Goal: Task Accomplishment & Management: Use online tool/utility

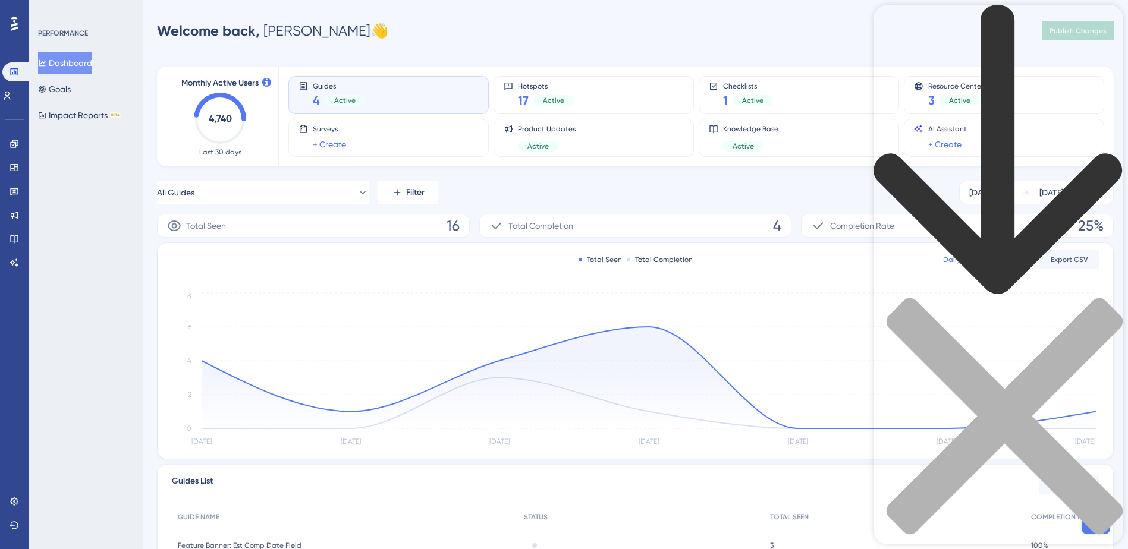
click at [941, 72] on div "Resource Center Header" at bounding box center [998, 290] width 250 height 571
type input "hot"
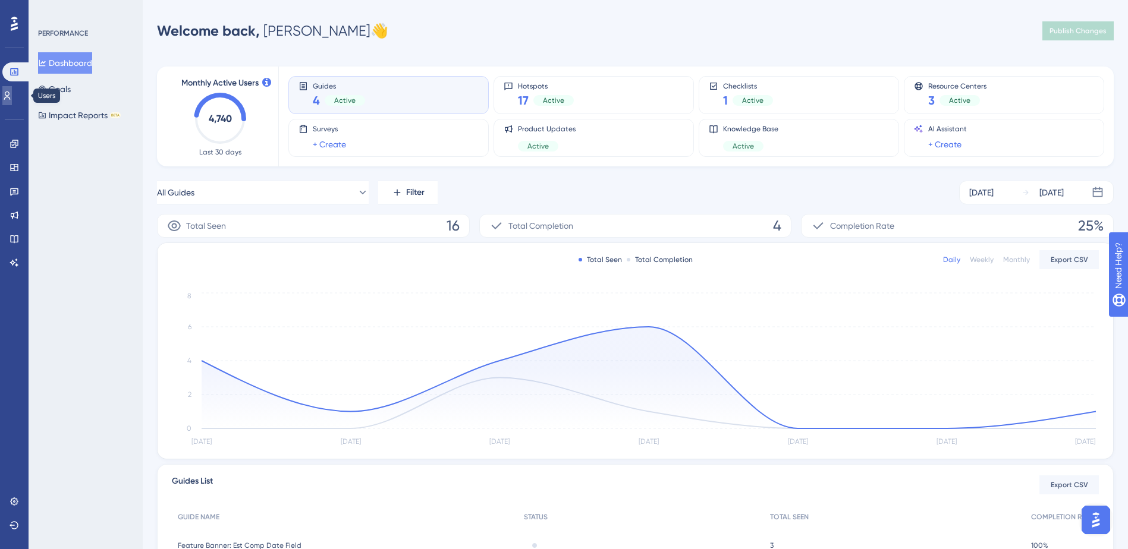
click at [12, 98] on icon at bounding box center [7, 96] width 10 height 10
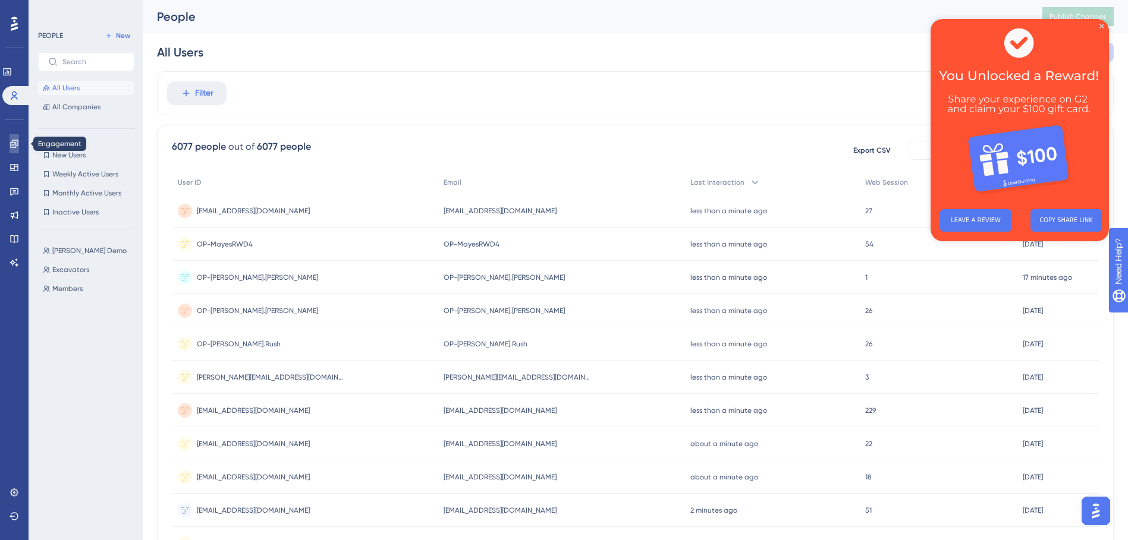
click at [19, 141] on link at bounding box center [15, 143] width 10 height 19
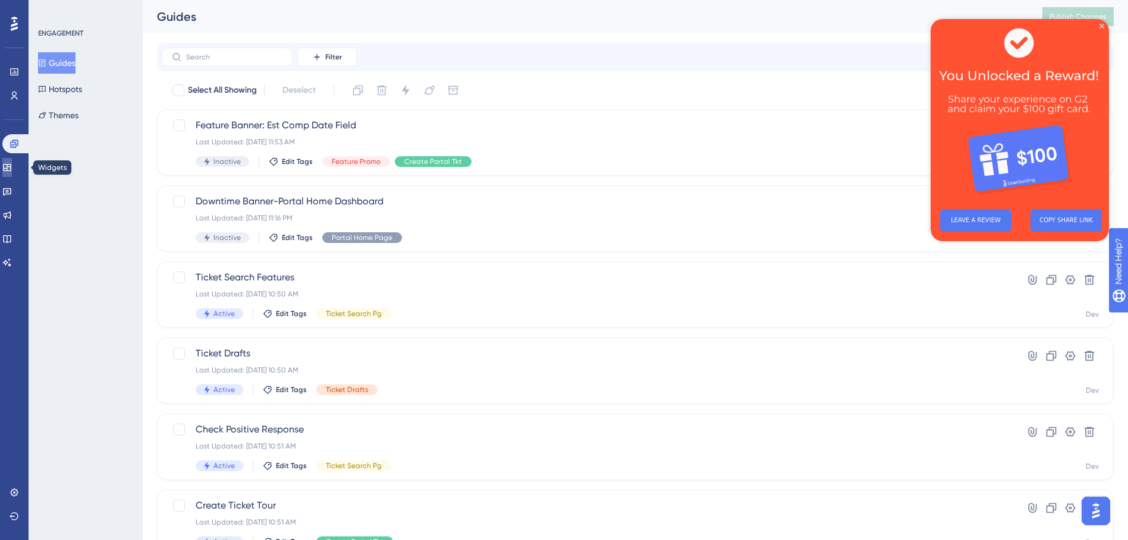
click at [12, 162] on link at bounding box center [7, 167] width 10 height 19
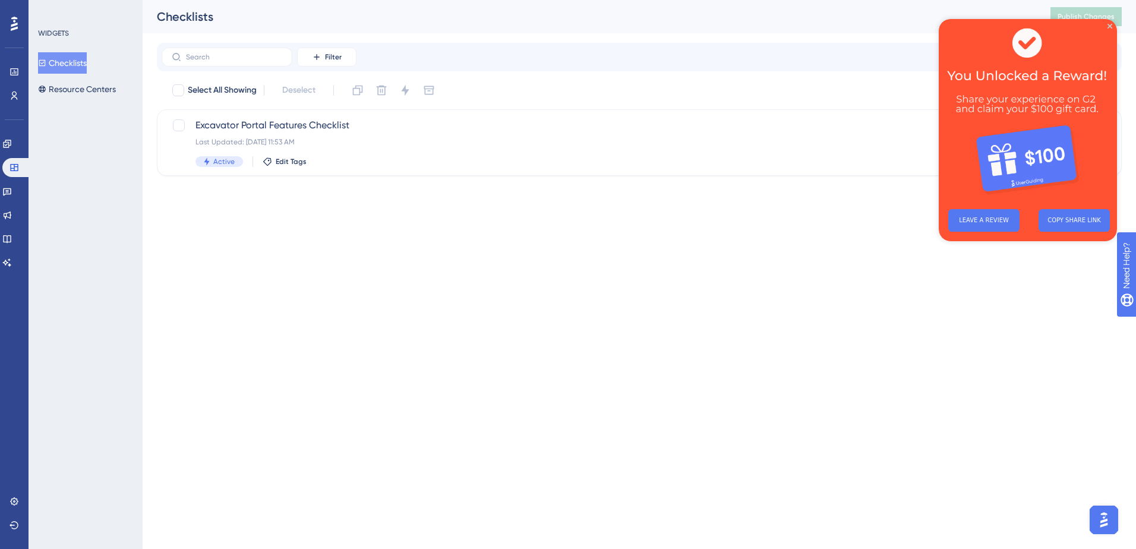
click at [15, 179] on div "Engagement Widgets Feedback Product Updates Knowledge Base AI Assistant" at bounding box center [14, 203] width 24 height 138
click at [11, 194] on icon at bounding box center [7, 192] width 8 height 8
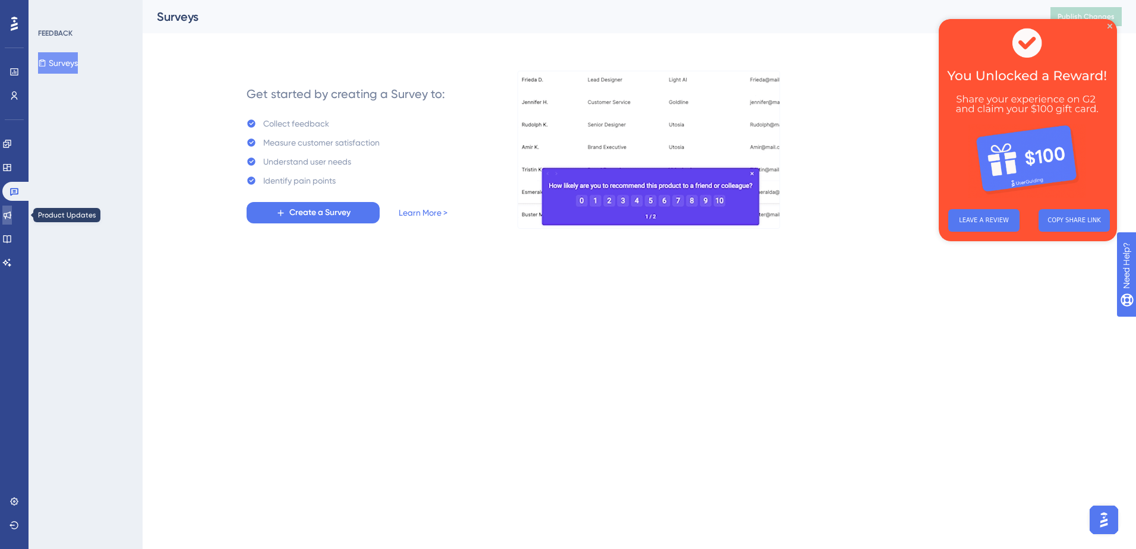
click at [12, 209] on link at bounding box center [7, 215] width 10 height 19
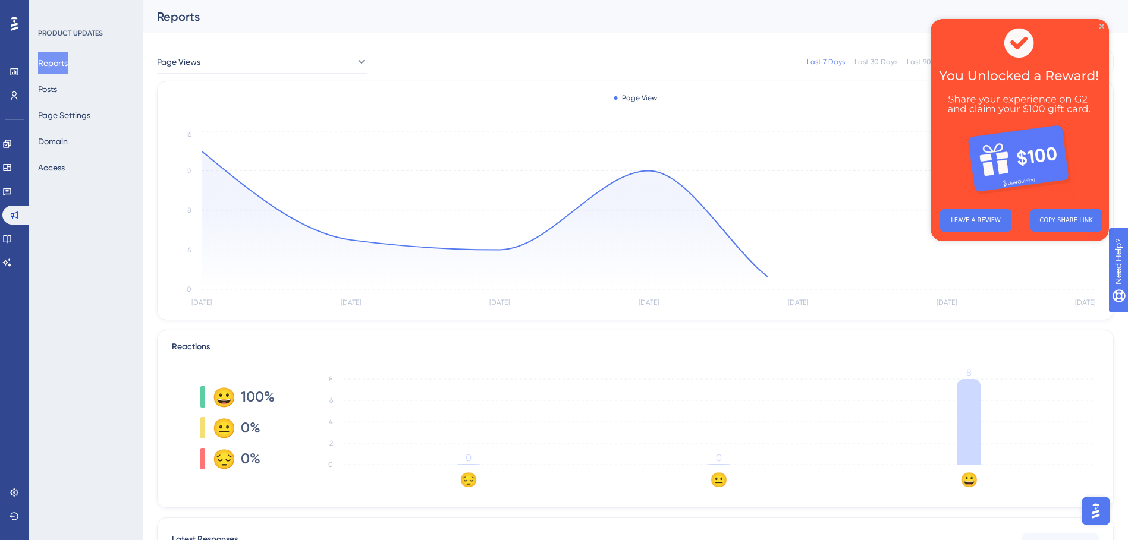
click at [27, 236] on div "Performance Users Engagement Widgets Feedback Product Updates Knowledge Base AI…" at bounding box center [14, 270] width 29 height 540
click at [12, 238] on link at bounding box center [7, 238] width 10 height 19
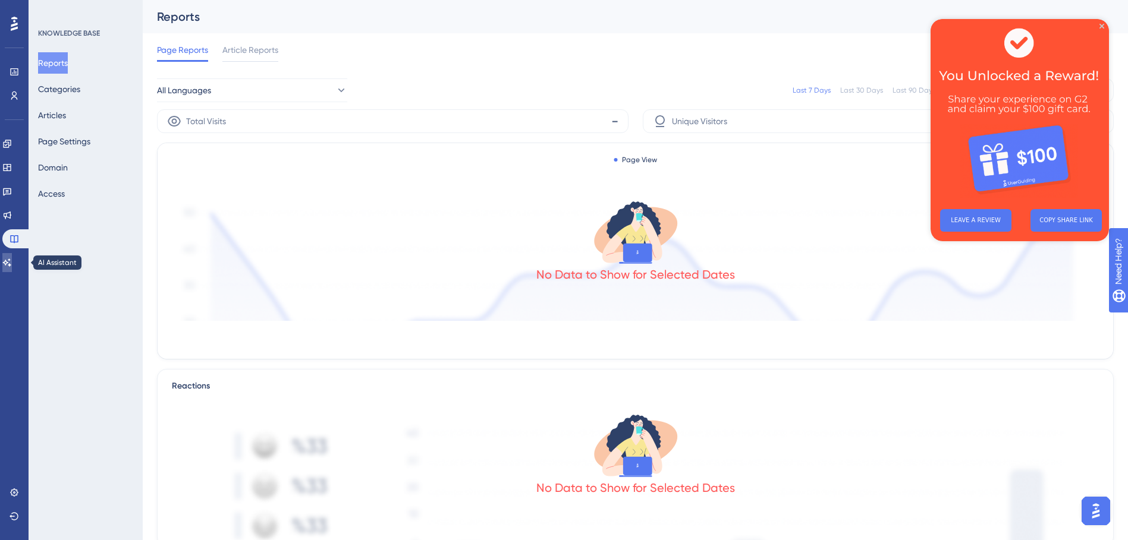
click at [11, 258] on icon at bounding box center [7, 263] width 10 height 10
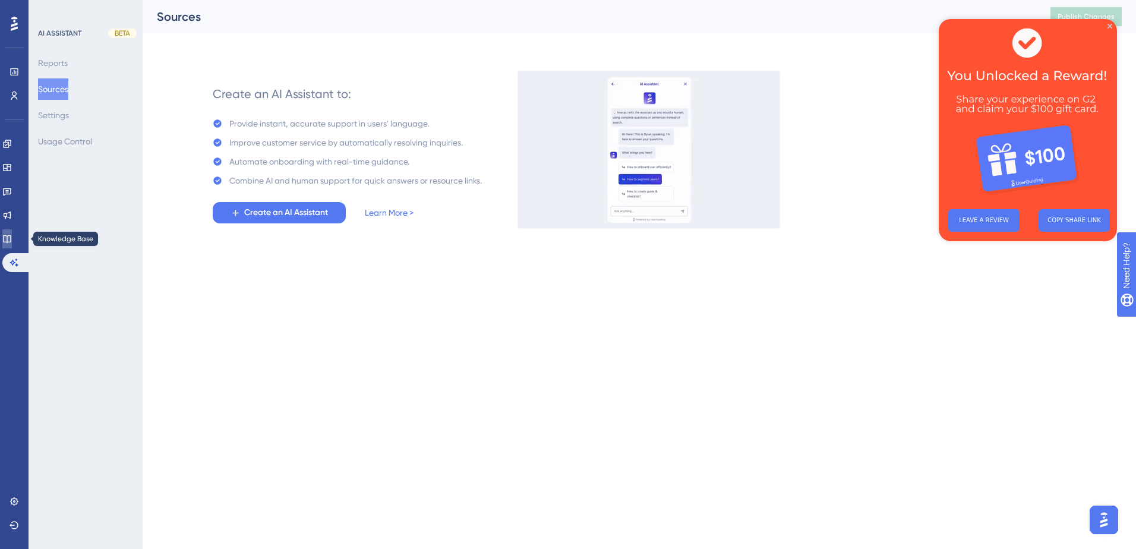
click at [12, 241] on icon at bounding box center [7, 239] width 10 height 10
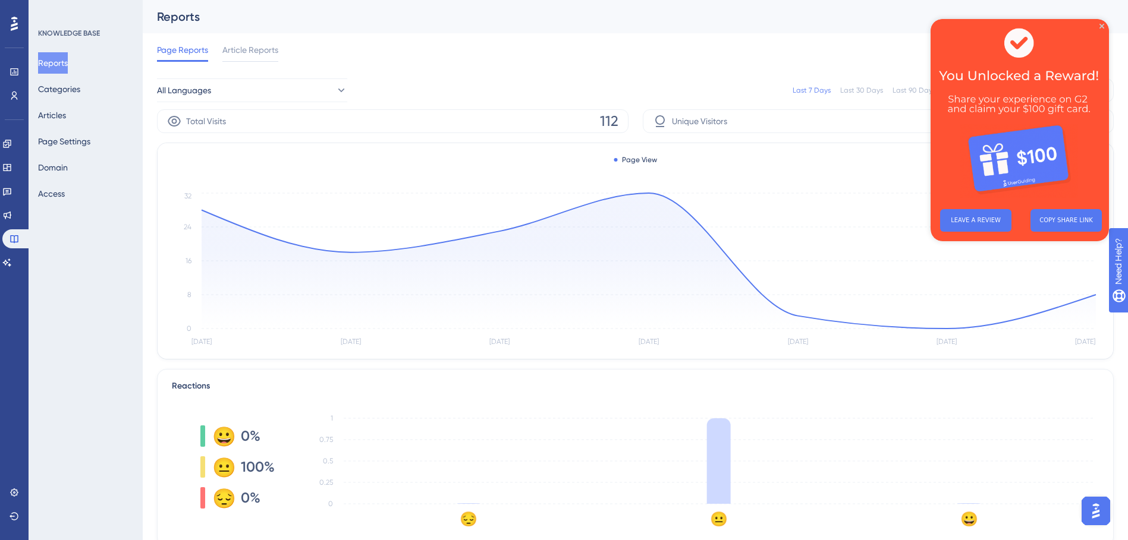
click at [1101, 23] on img at bounding box center [1019, 109] width 178 height 181
click at [1098, 508] on img "Open AI Assistant Launcher" at bounding box center [1095, 510] width 21 height 21
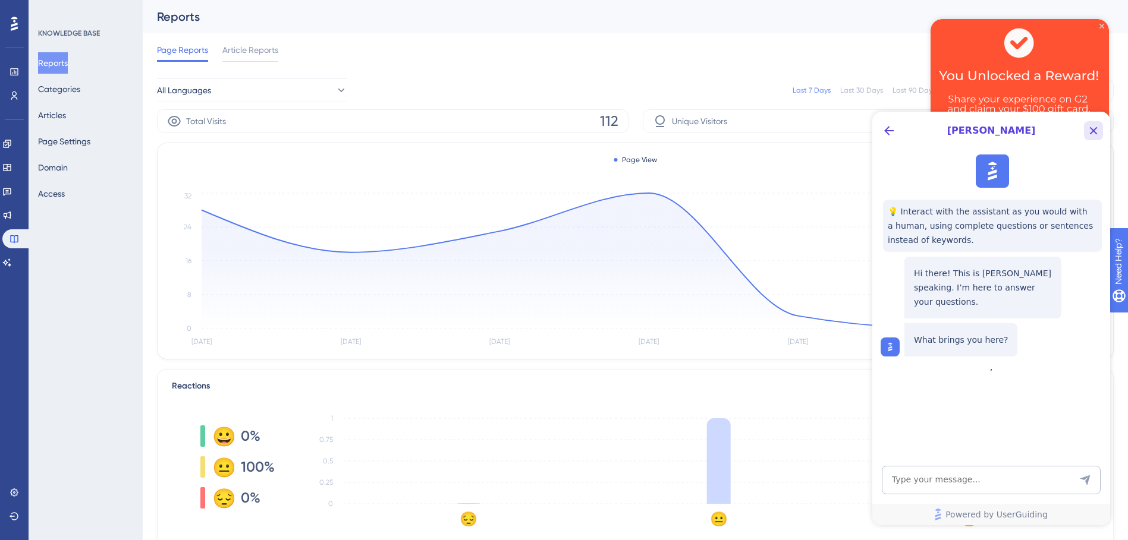
click at [1097, 128] on icon "Close Button" at bounding box center [1093, 131] width 14 height 14
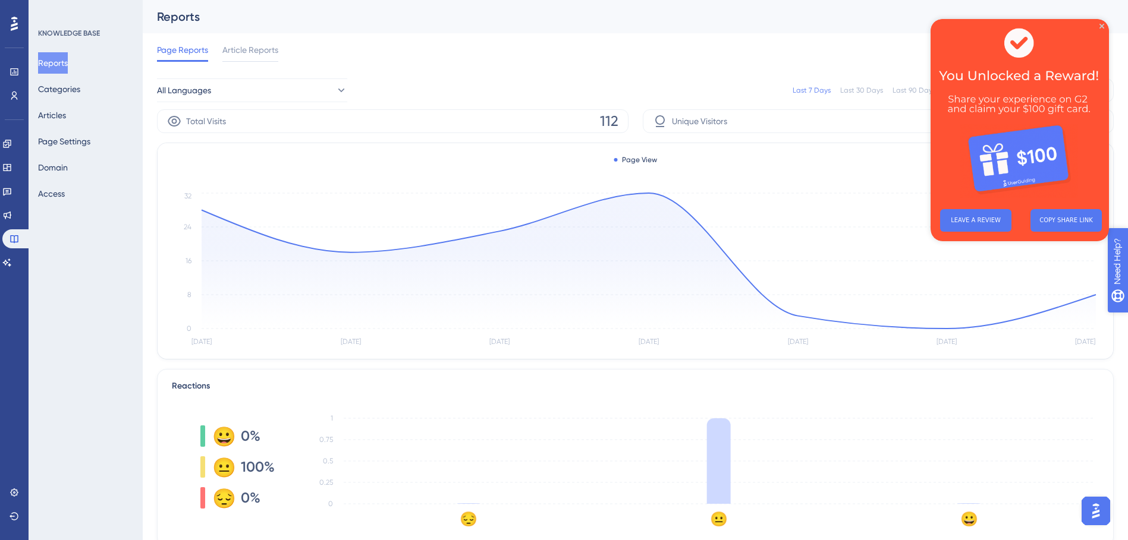
click at [1125, 317] on icon "open resource center" at bounding box center [1123, 322] width 13 height 13
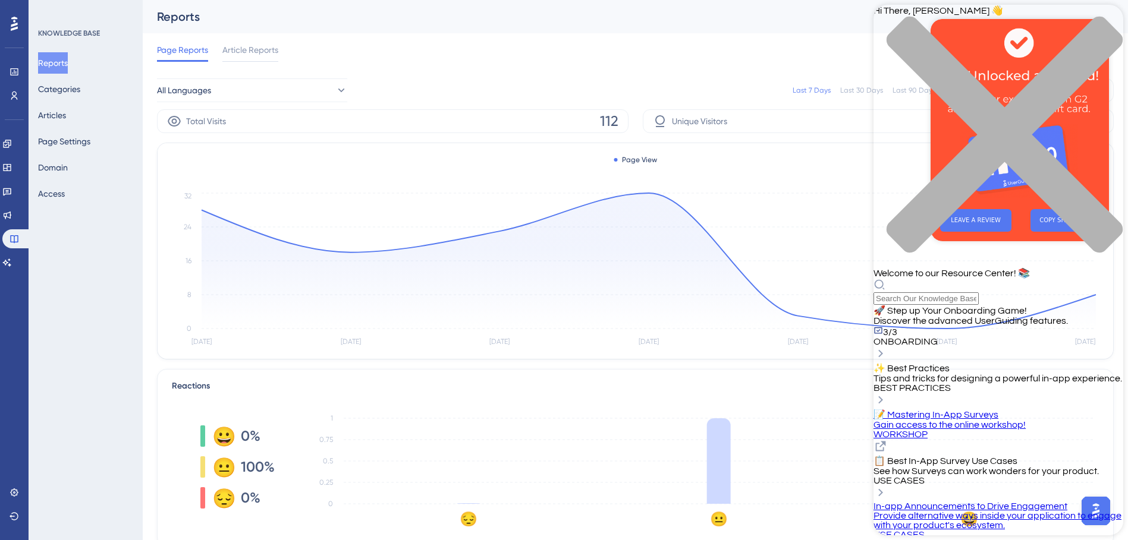
scroll to position [256, 0]
click at [988, 279] on div "Resource Center Header" at bounding box center [998, 292] width 250 height 26
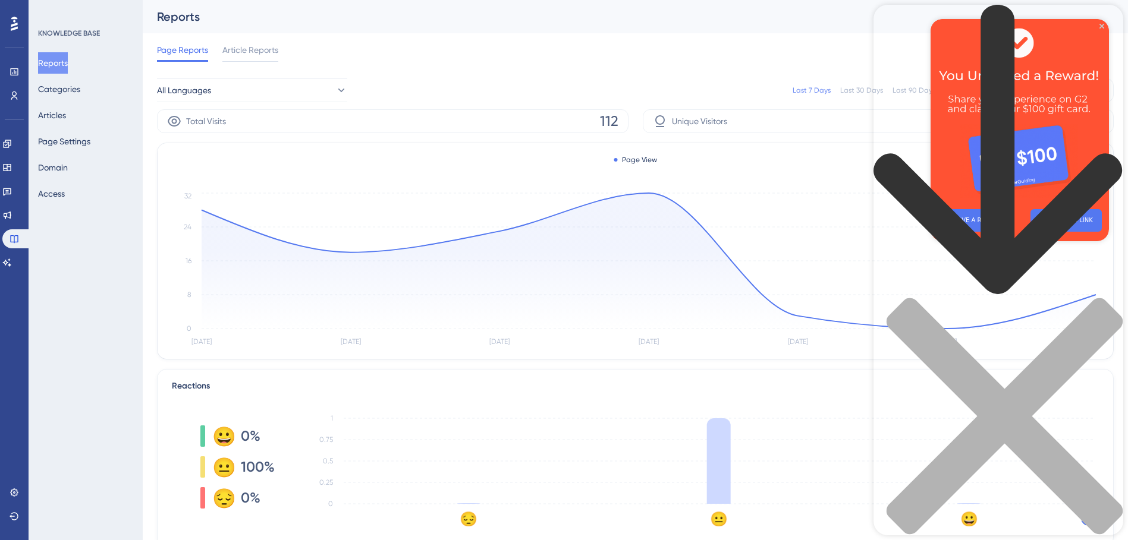
click at [988, 68] on div "Resource Center Header" at bounding box center [998, 290] width 250 height 571
type input "hotspots"
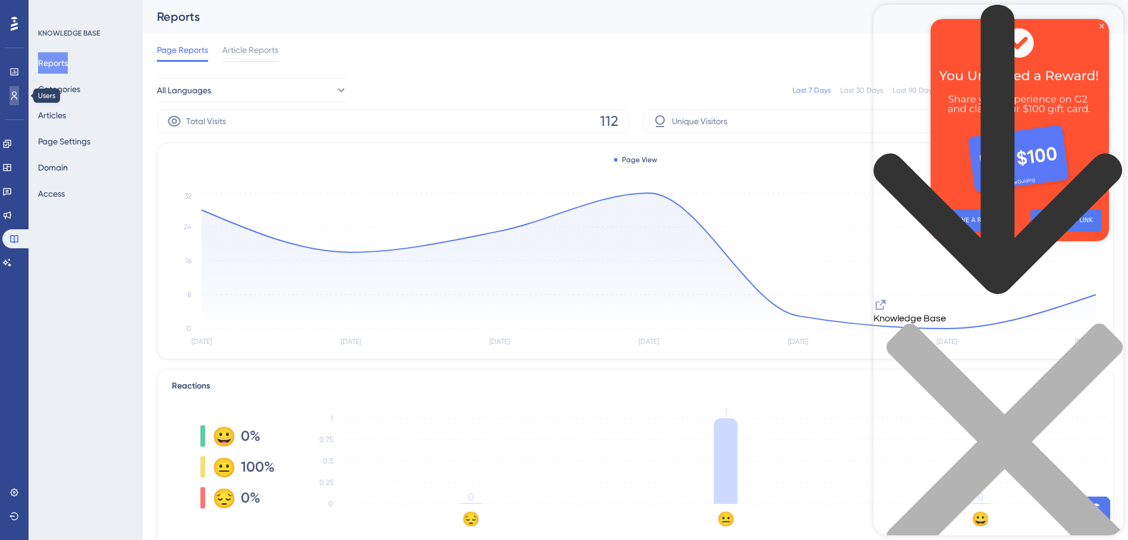
click at [13, 93] on icon at bounding box center [15, 96] width 10 height 10
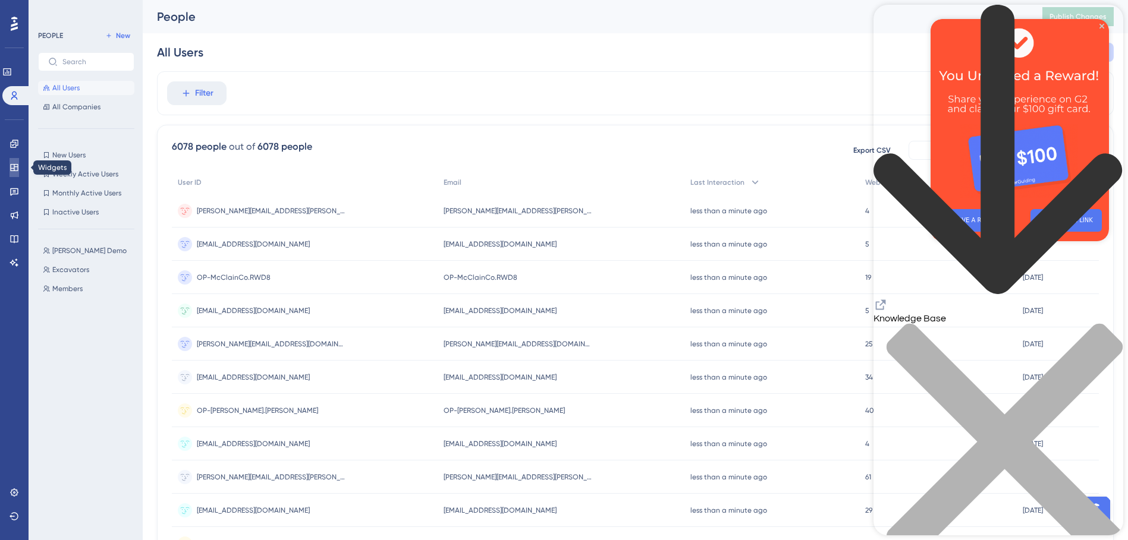
click at [11, 172] on icon at bounding box center [15, 168] width 10 height 10
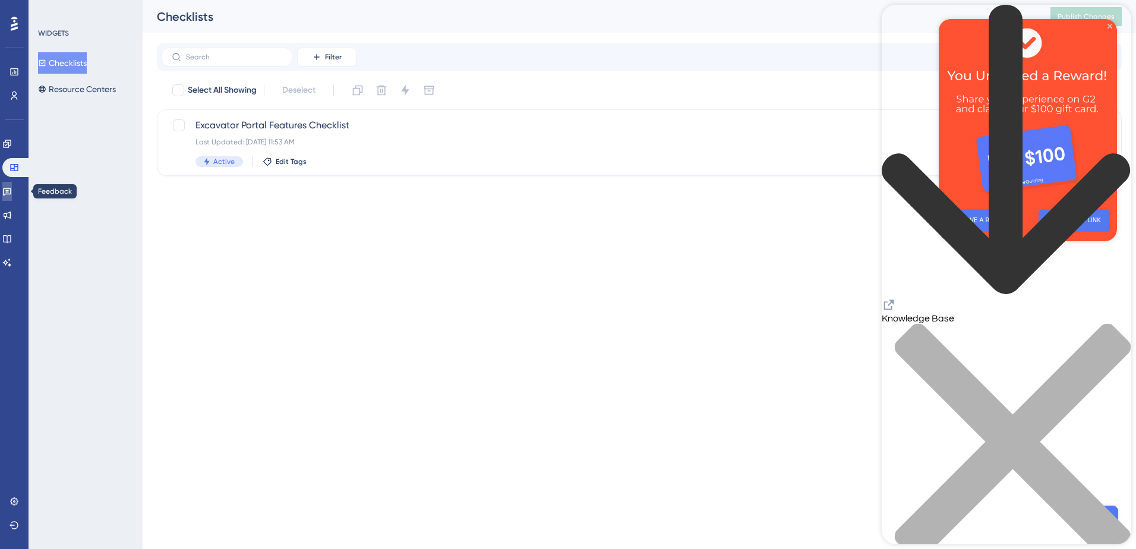
click at [12, 192] on icon at bounding box center [7, 192] width 10 height 10
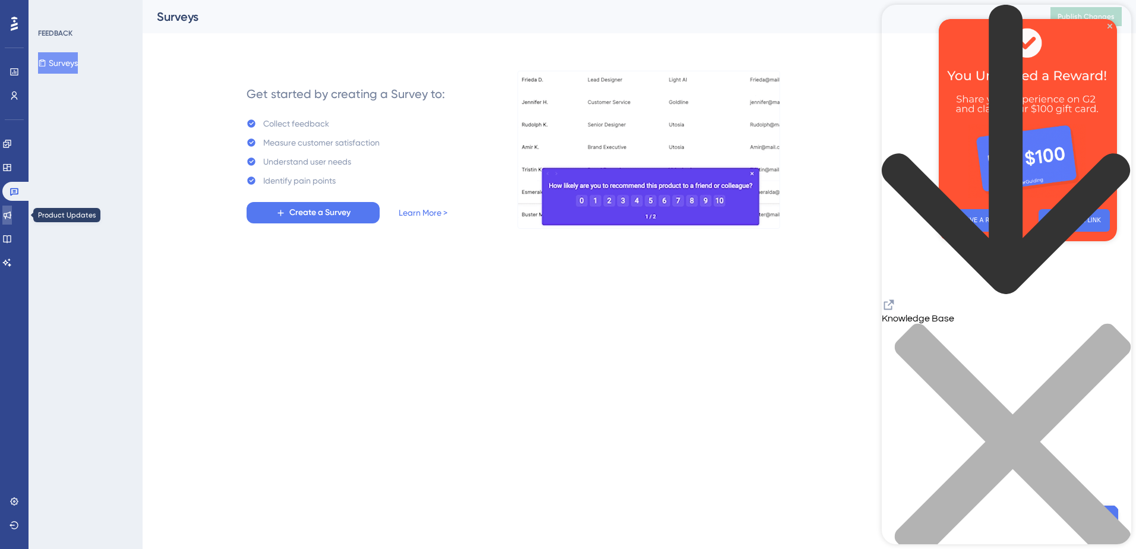
click at [11, 213] on icon at bounding box center [7, 215] width 10 height 10
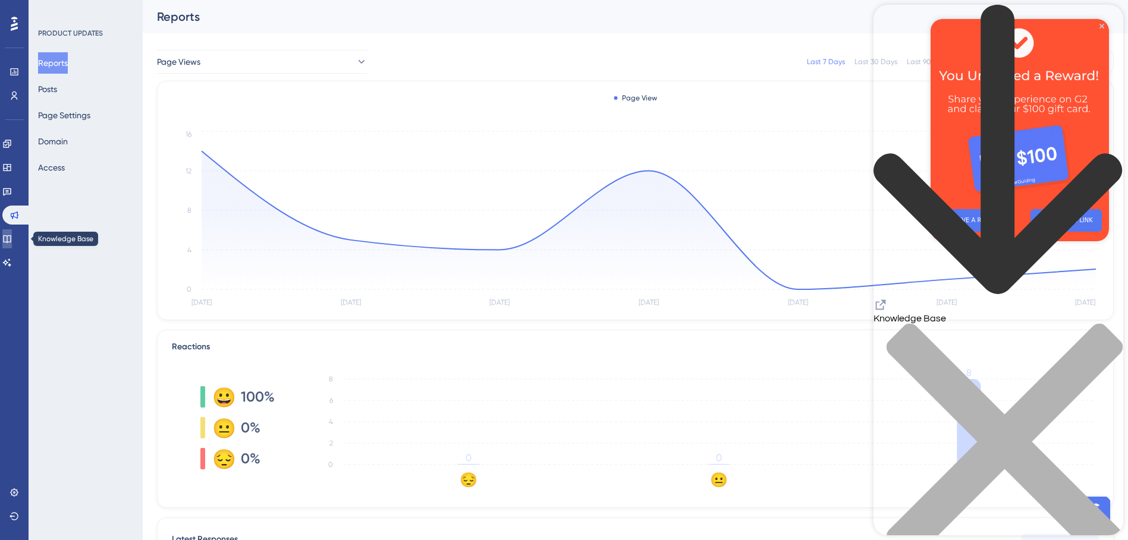
click at [9, 246] on link at bounding box center [7, 238] width 10 height 19
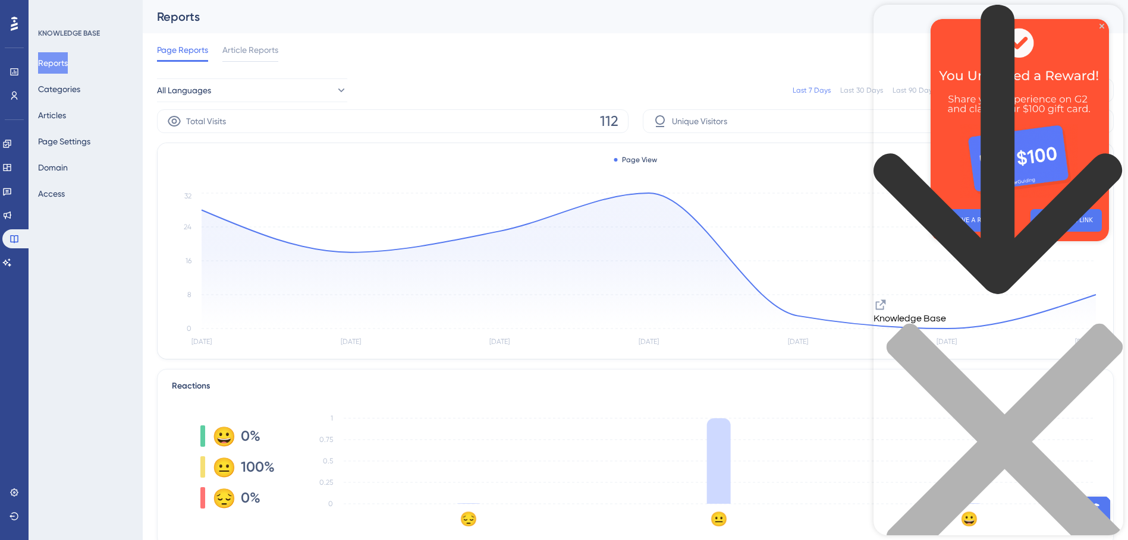
click at [11, 26] on icon at bounding box center [14, 24] width 7 height 14
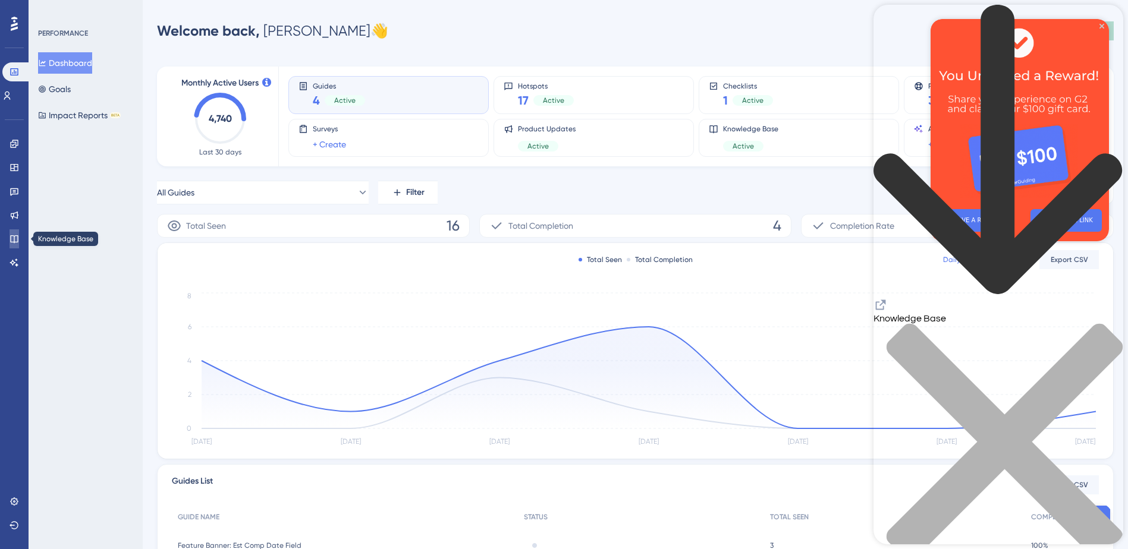
click at [17, 245] on link at bounding box center [15, 238] width 10 height 19
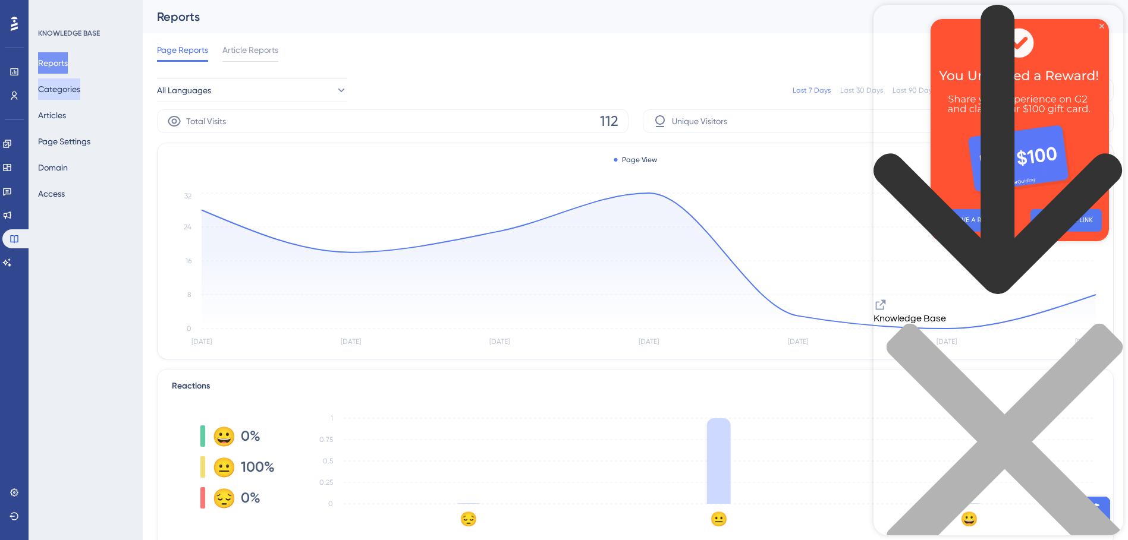
click at [73, 84] on button "Categories" at bounding box center [59, 88] width 42 height 21
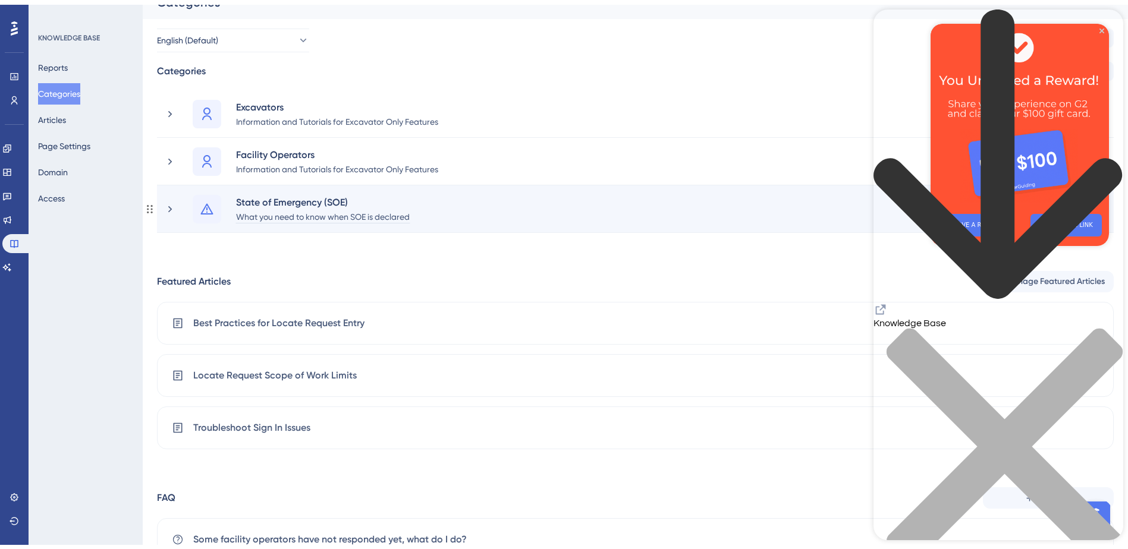
scroll to position [221, 0]
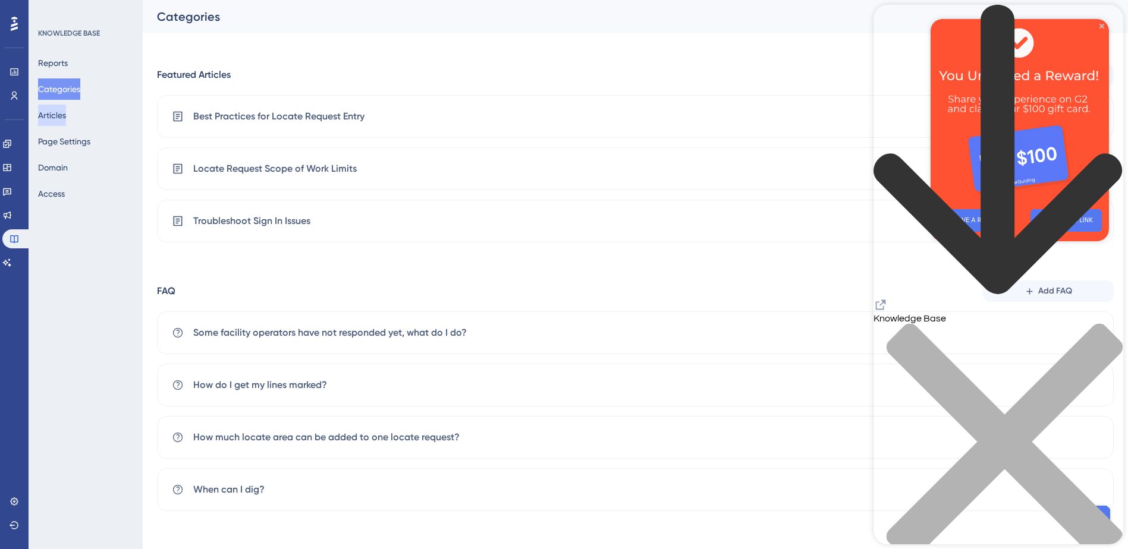
drag, startPoint x: 43, startPoint y: 116, endPoint x: 51, endPoint y: 117, distance: 7.7
click at [45, 116] on button "Articles" at bounding box center [52, 115] width 28 height 21
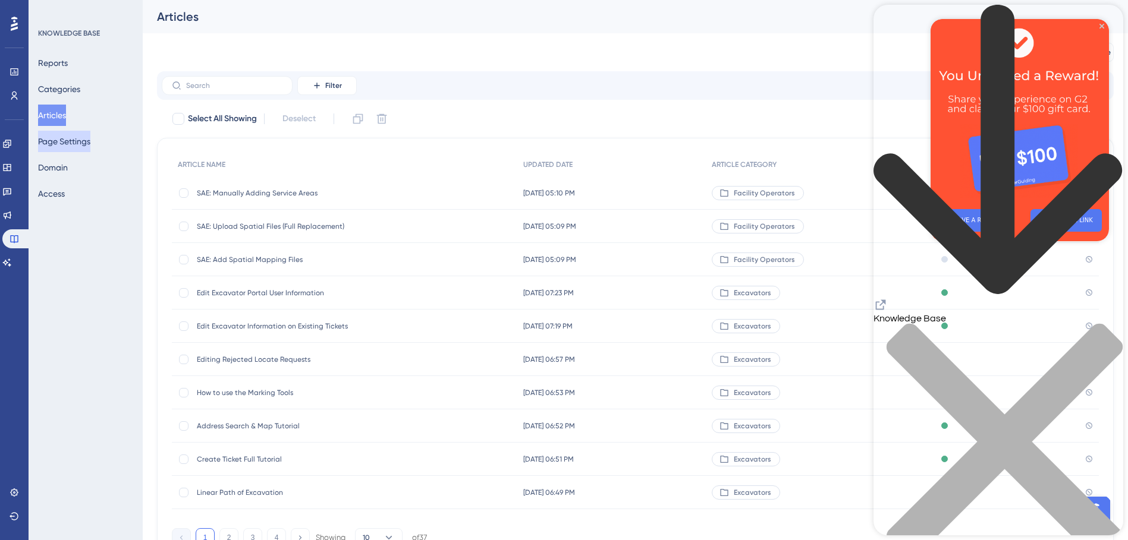
click at [78, 149] on button "Page Settings" at bounding box center [64, 141] width 52 height 21
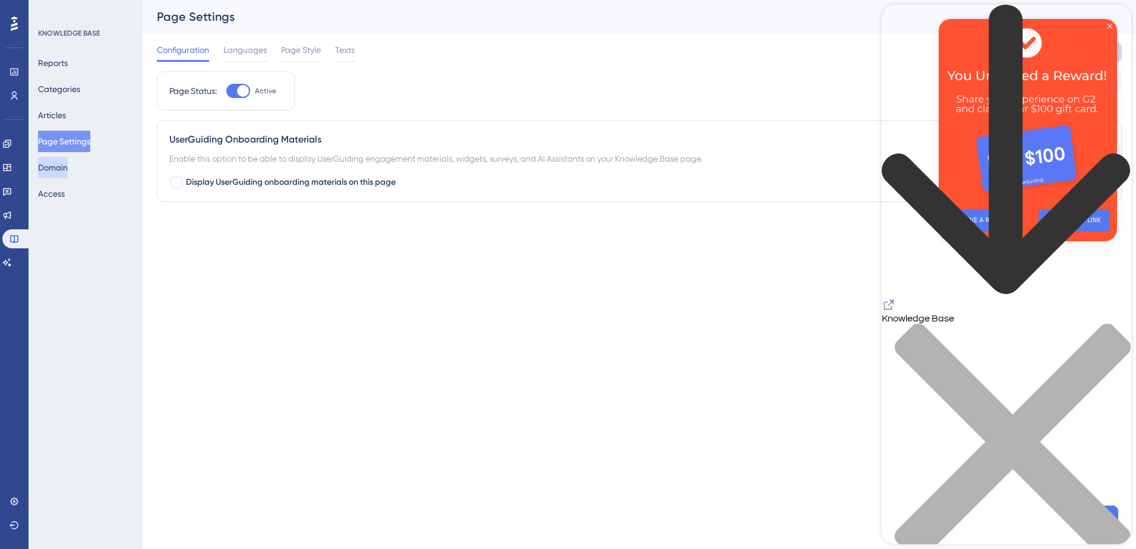
click at [68, 172] on button "Domain" at bounding box center [53, 167] width 30 height 21
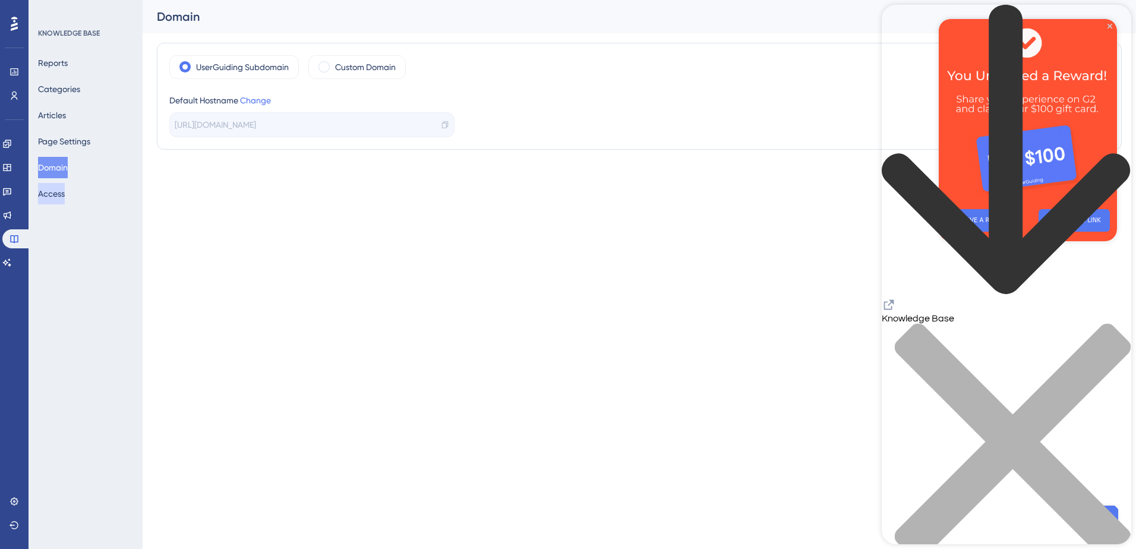
click at [65, 198] on button "Access" at bounding box center [51, 193] width 27 height 21
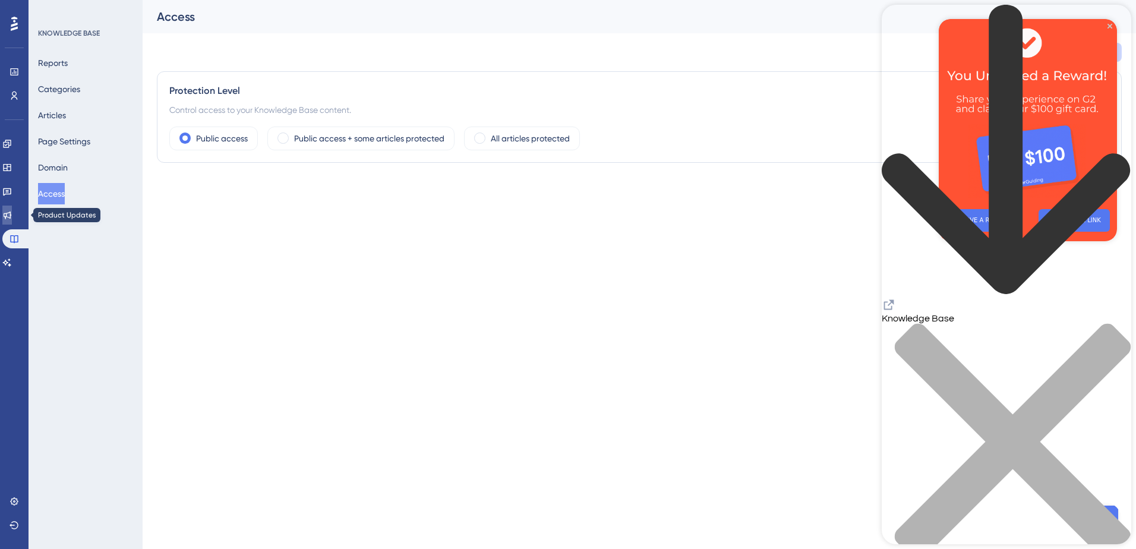
click at [5, 218] on link at bounding box center [7, 215] width 10 height 19
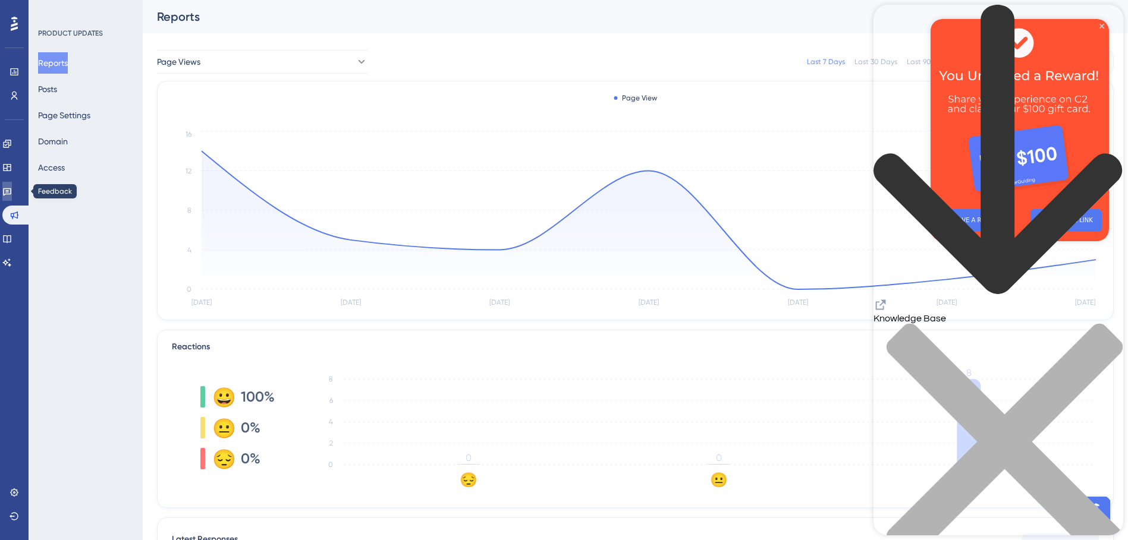
click at [5, 187] on link at bounding box center [7, 191] width 10 height 19
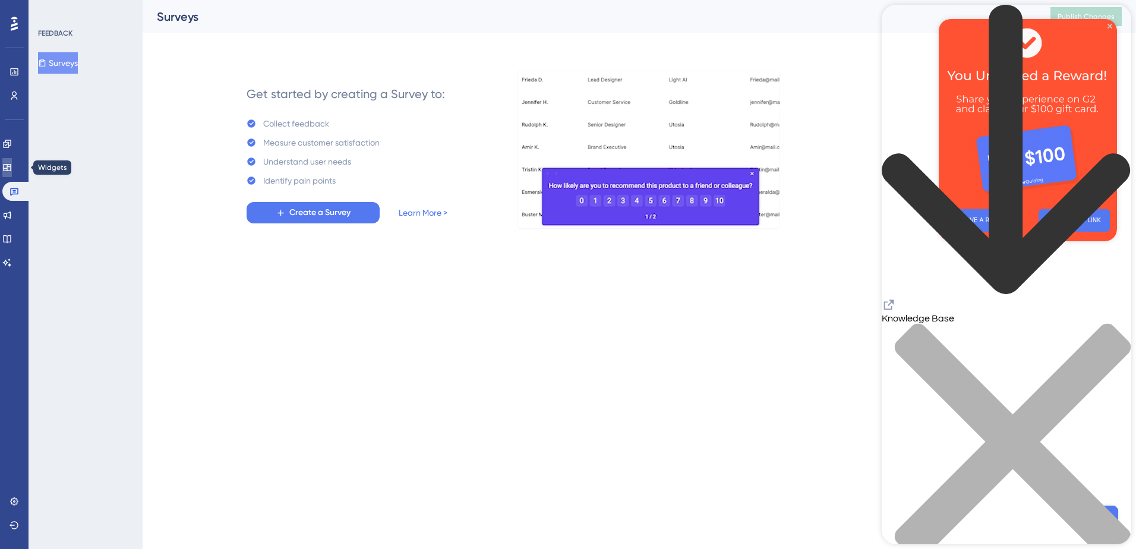
click at [11, 166] on icon at bounding box center [7, 167] width 8 height 7
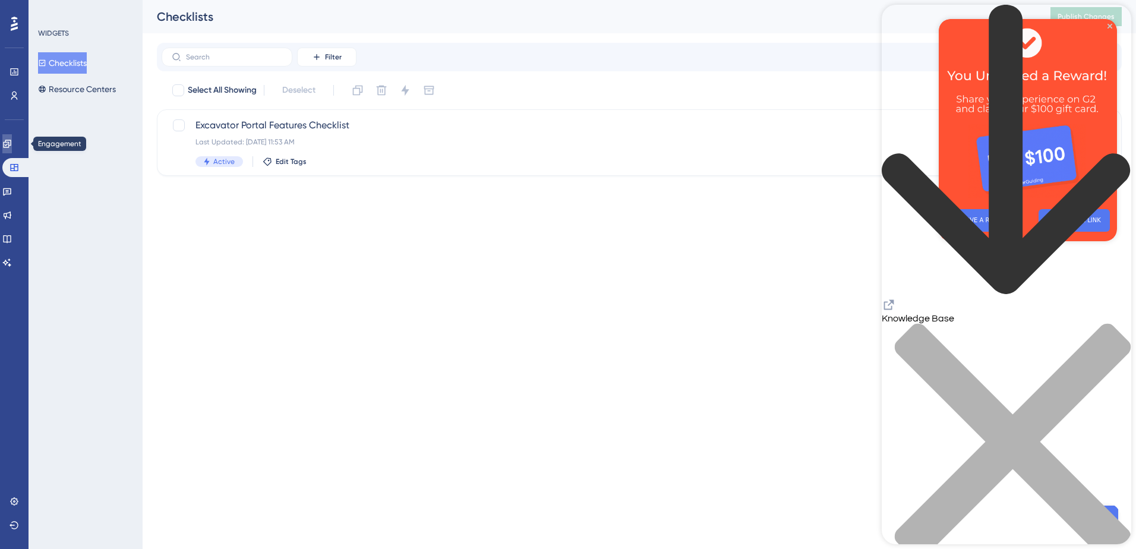
click at [12, 137] on link at bounding box center [7, 143] width 10 height 19
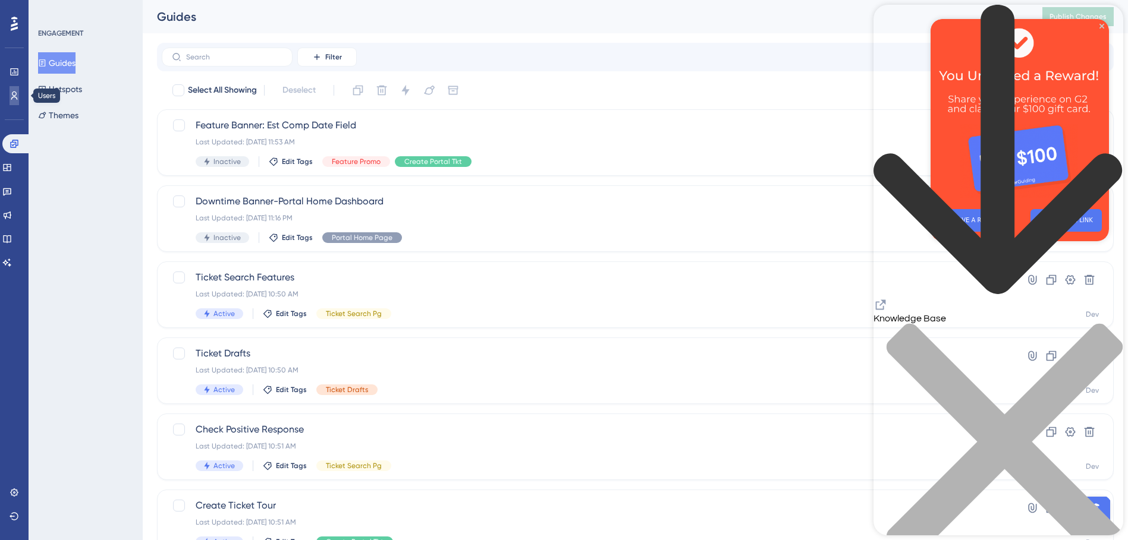
click at [14, 99] on icon at bounding box center [15, 96] width 10 height 10
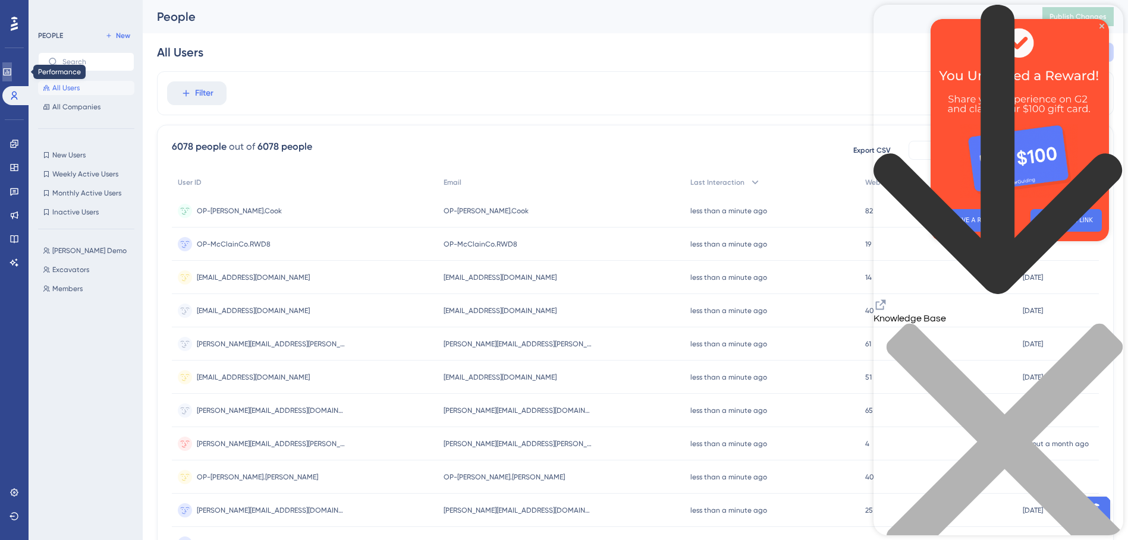
click at [11, 75] on icon at bounding box center [7, 71] width 8 height 7
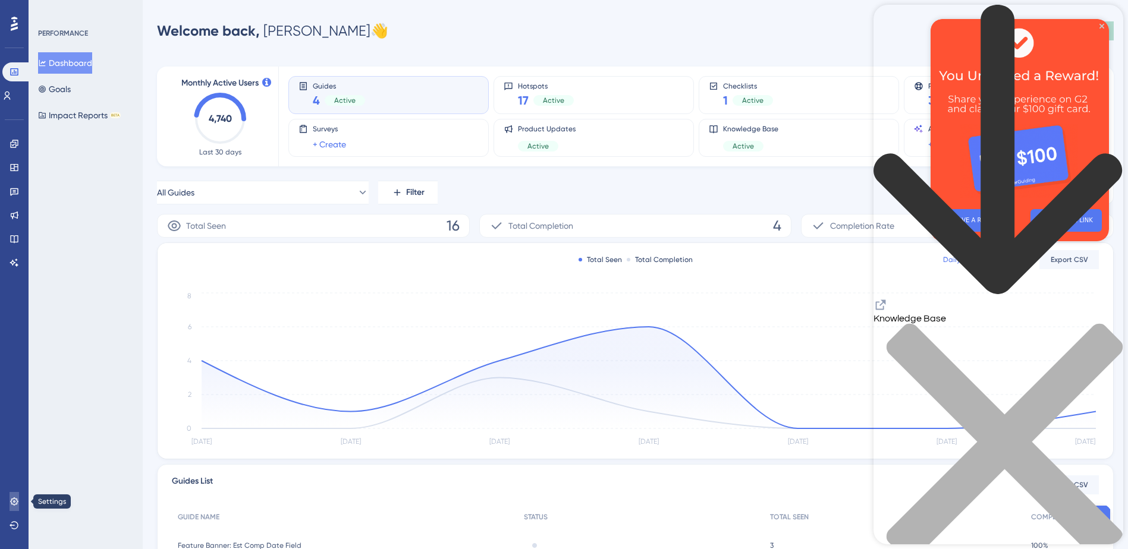
click at [16, 499] on icon at bounding box center [14, 501] width 8 height 8
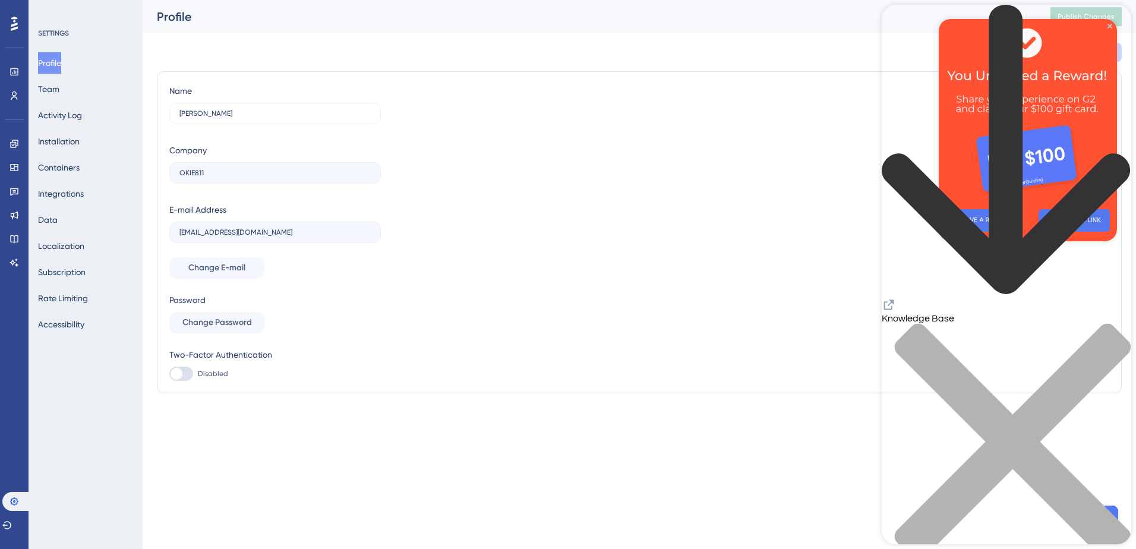
click at [12, 27] on icon at bounding box center [14, 23] width 7 height 15
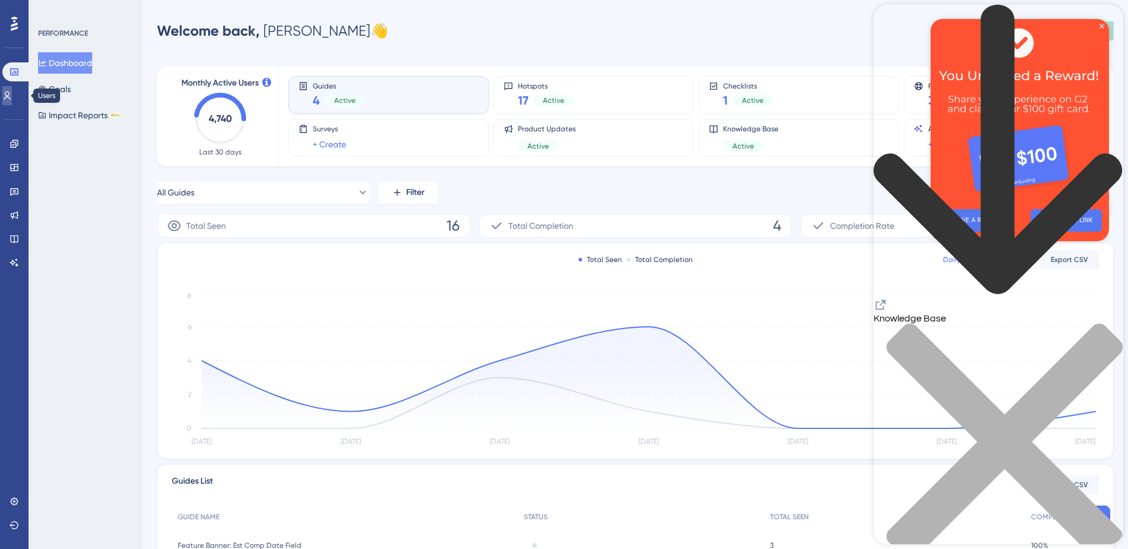
click at [12, 94] on icon at bounding box center [7, 96] width 10 height 10
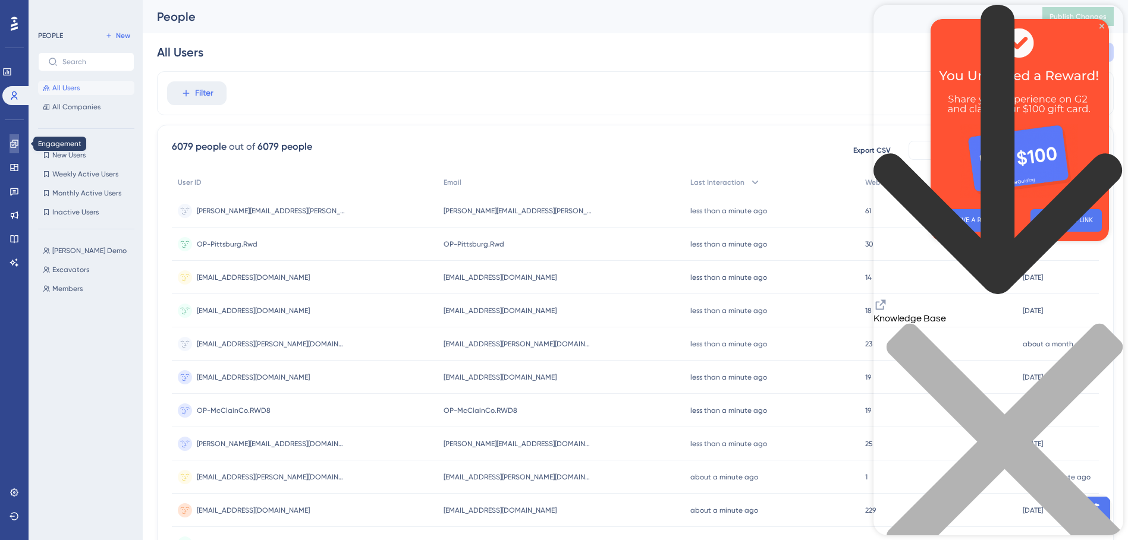
click at [10, 144] on link at bounding box center [15, 143] width 10 height 19
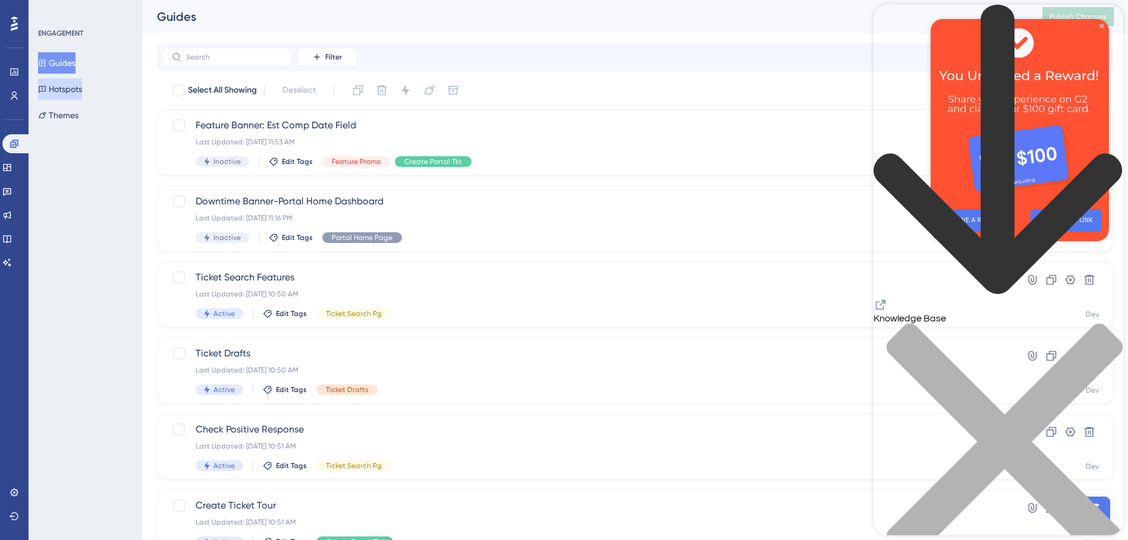
click at [74, 89] on button "Hotspots" at bounding box center [60, 88] width 44 height 21
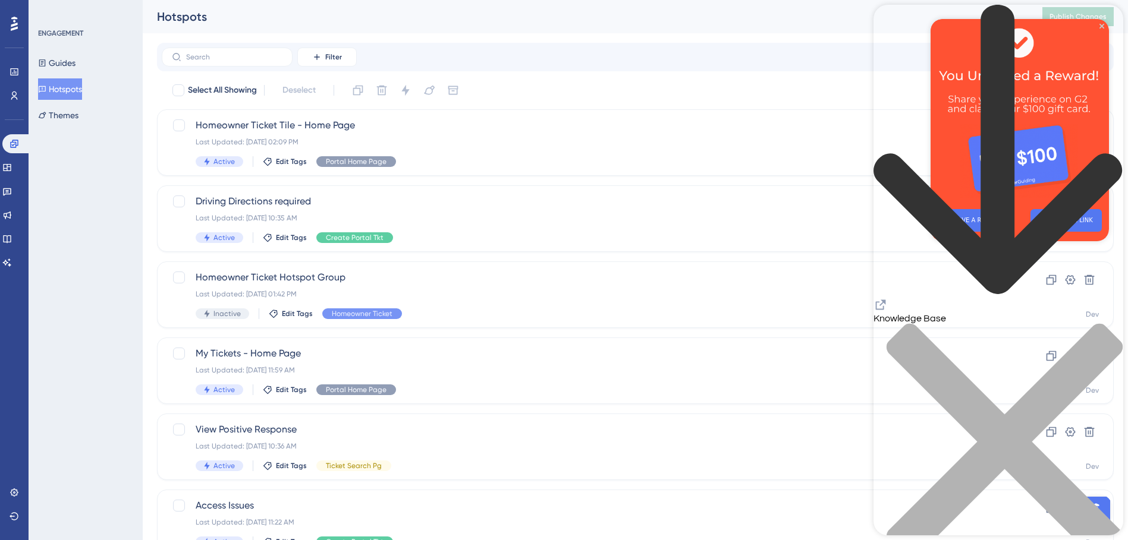
click at [886, 300] on icon "Resource Center Header" at bounding box center [881, 305] width 10 height 10
click at [1101, 323] on icon "close resource center" at bounding box center [998, 448] width 250 height 250
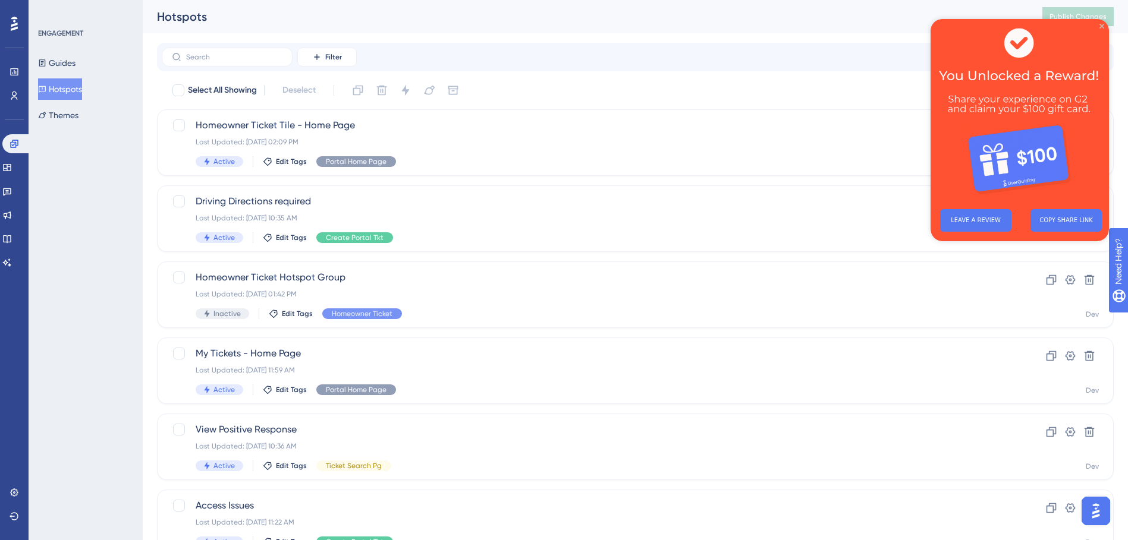
click at [1102, 25] on icon "Close Preview" at bounding box center [1101, 26] width 5 height 5
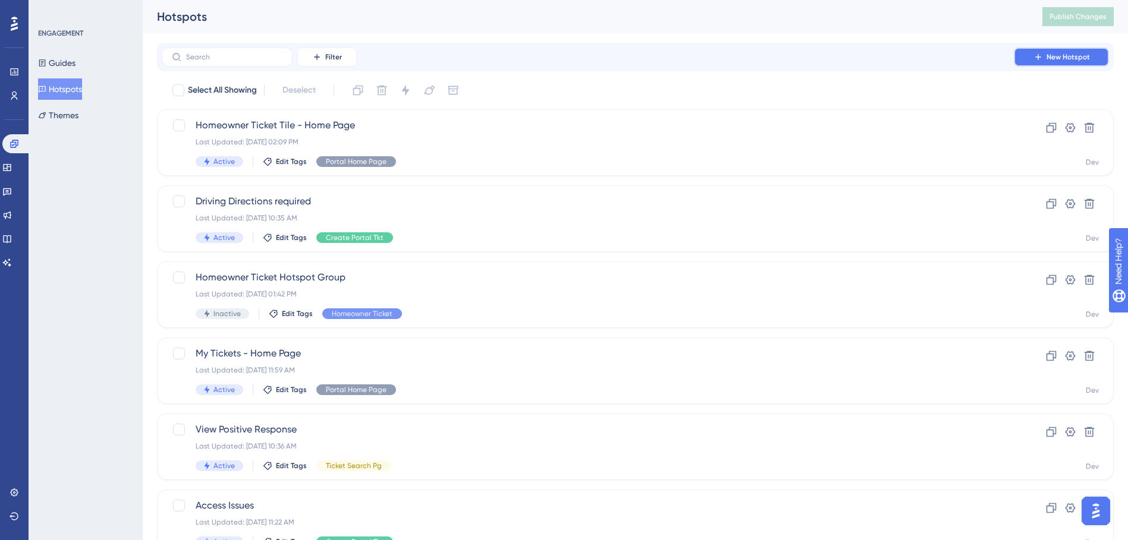
click at [1047, 56] on span "New Hotspot" at bounding box center [1067, 57] width 43 height 10
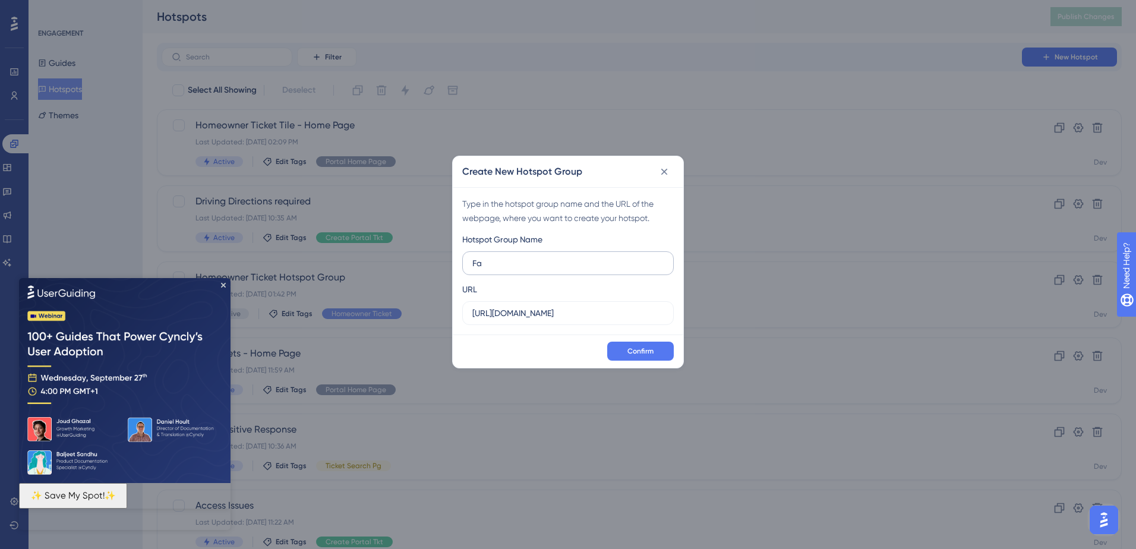
type input "F"
type input "Positive Response Hotshot Group"
click at [637, 348] on span "Confirm" at bounding box center [641, 352] width 26 height 10
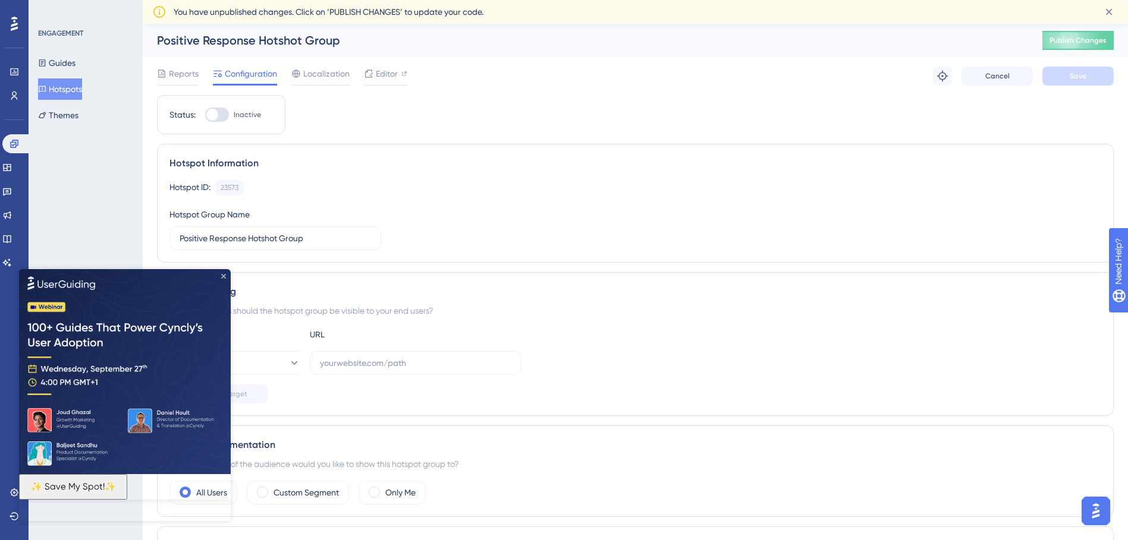
click at [223, 275] on icon "Close Preview" at bounding box center [223, 275] width 5 height 5
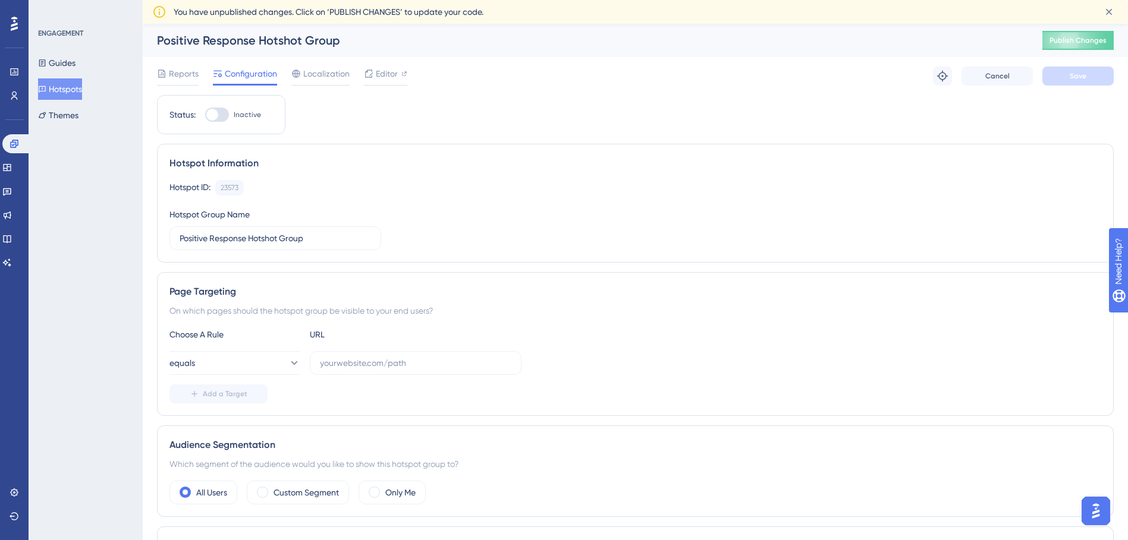
click at [62, 84] on button "Hotspots" at bounding box center [60, 88] width 44 height 21
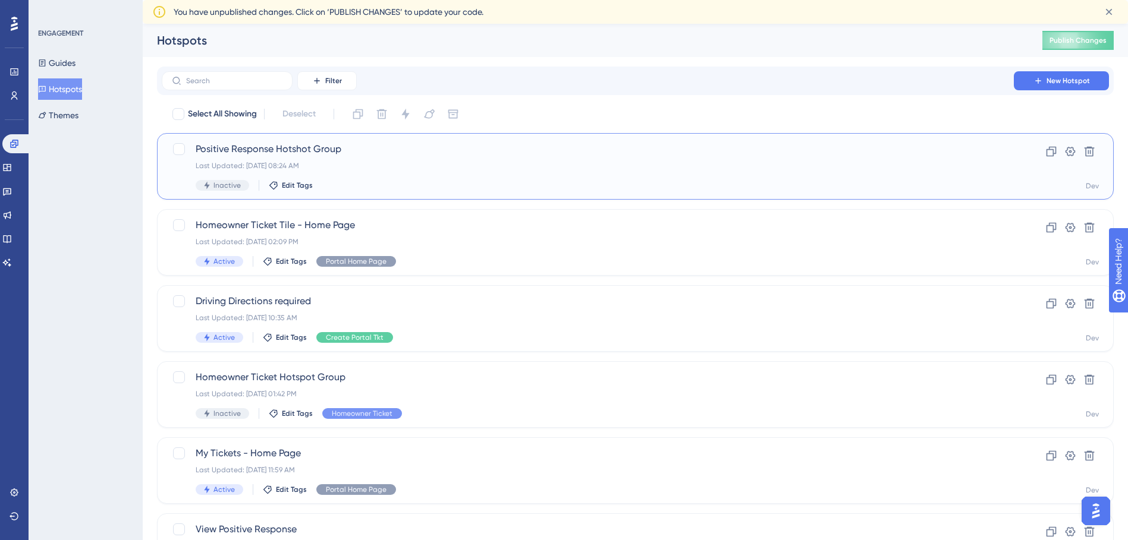
click at [326, 149] on span "Positive Response Hotshot Group" at bounding box center [588, 149] width 784 height 14
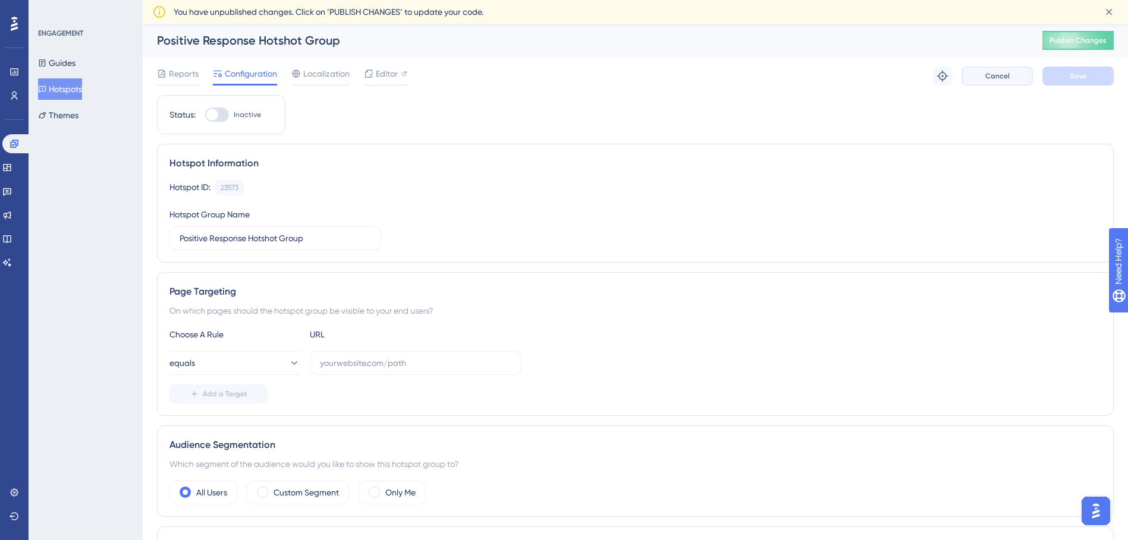
click at [979, 77] on button "Cancel" at bounding box center [996, 76] width 71 height 19
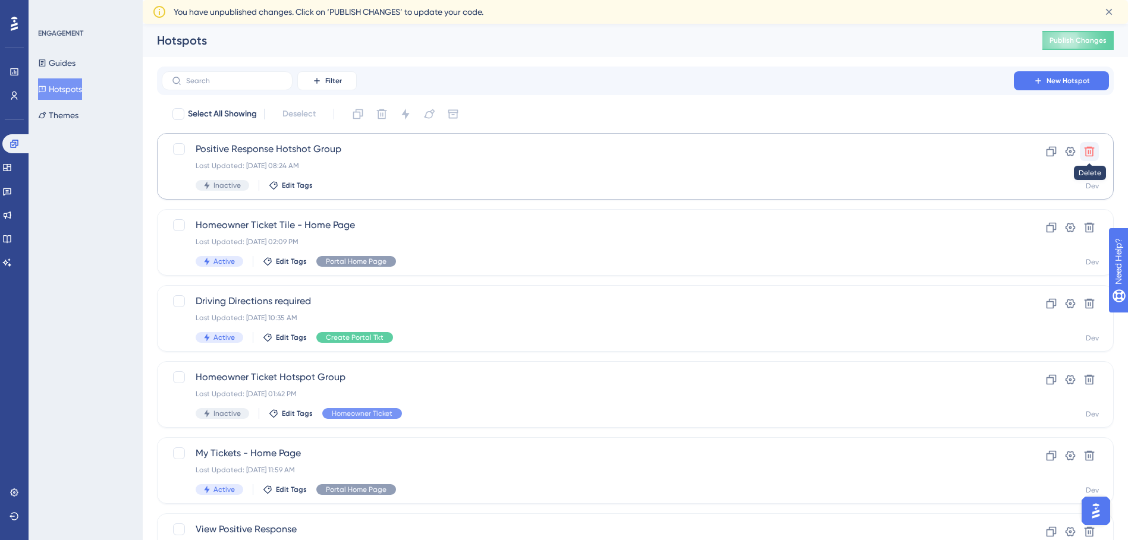
click at [1086, 147] on icon at bounding box center [1089, 152] width 12 height 12
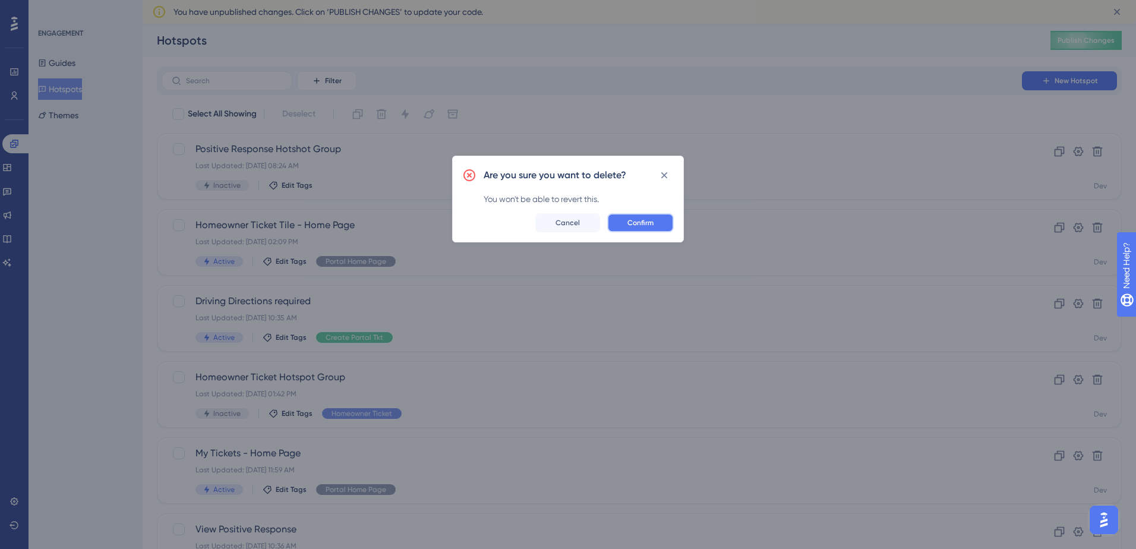
click at [623, 228] on button "Confirm" at bounding box center [640, 222] width 67 height 19
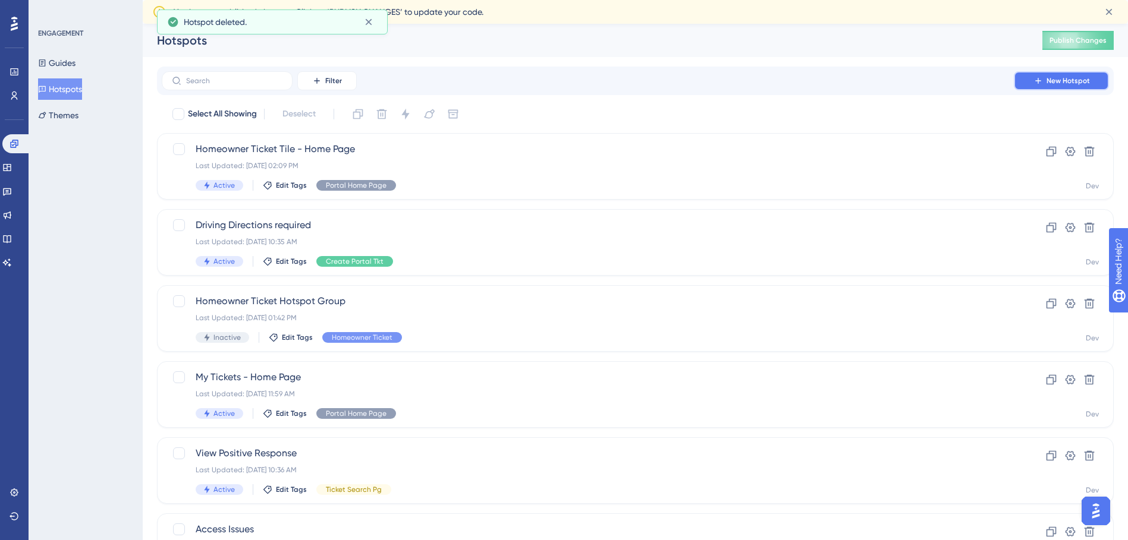
click at [1066, 80] on span "New Hotspot" at bounding box center [1067, 81] width 43 height 10
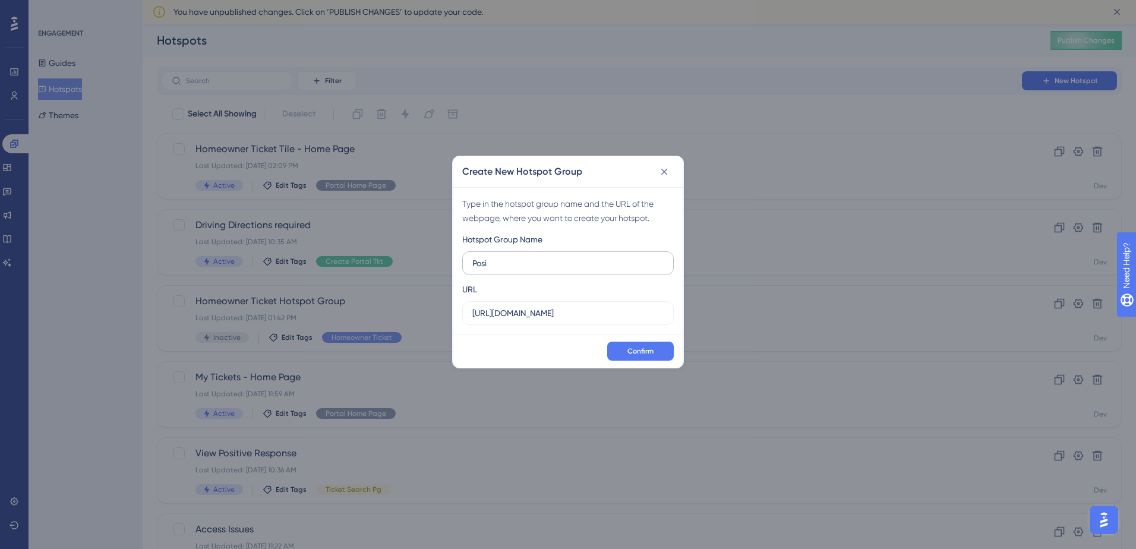
click at [534, 272] on label "Posi" at bounding box center [568, 263] width 212 height 24
click at [534, 270] on input "Posi" at bounding box center [568, 263] width 191 height 13
type input "Positive Response Hotspot Group"
drag, startPoint x: 612, startPoint y: 316, endPoint x: 354, endPoint y: 294, distance: 258.3
click at [354, 294] on div "Create New Hotspot Group Type in the hotspot group name and the URL of the webp…" at bounding box center [568, 274] width 1136 height 549
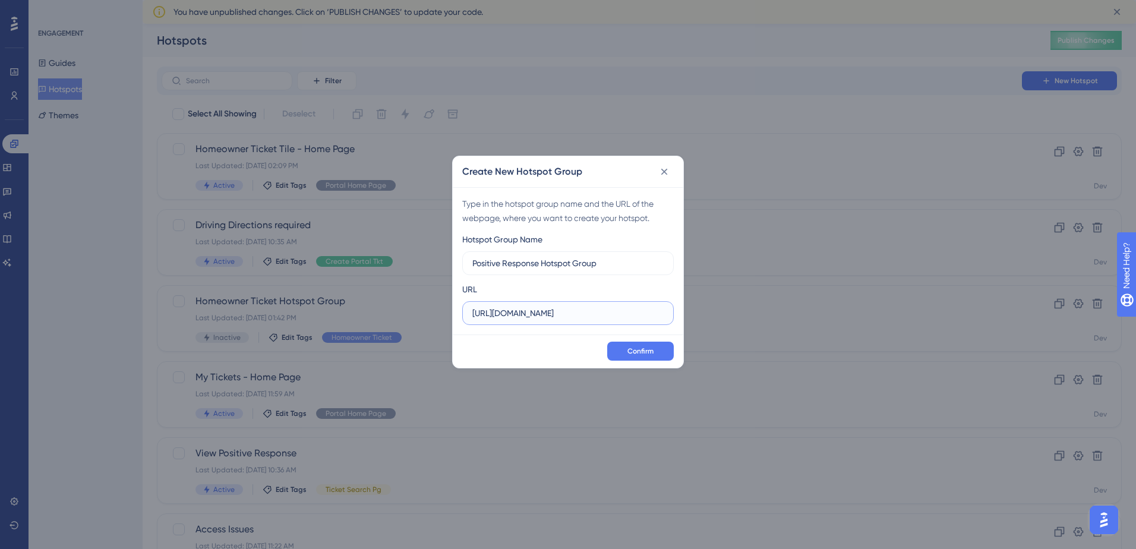
paste input "/ui/dashboard"
type input "[URL][DOMAIN_NAME]"
click at [654, 352] on button "Confirm" at bounding box center [640, 351] width 67 height 19
